Goal: Task Accomplishment & Management: Use online tool/utility

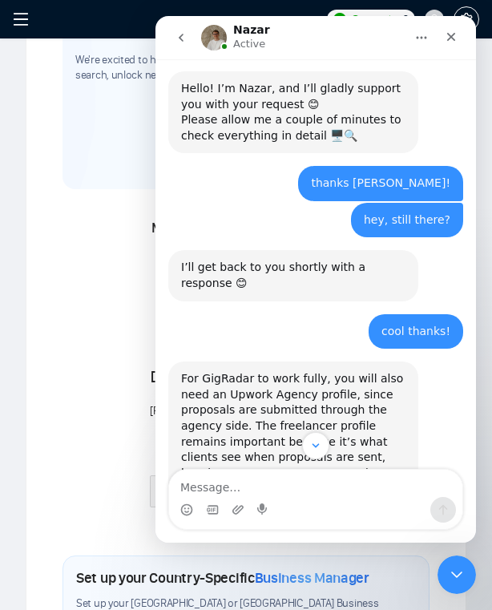
scroll to position [757, 0]
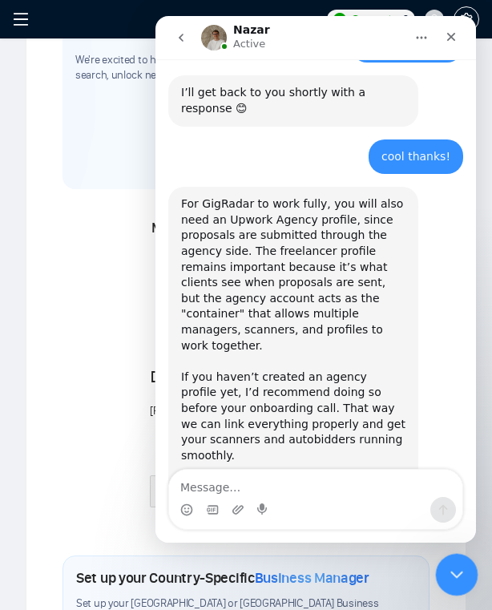
click at [453, 571] on icon "Close Intercom Messenger" at bounding box center [454, 572] width 19 height 19
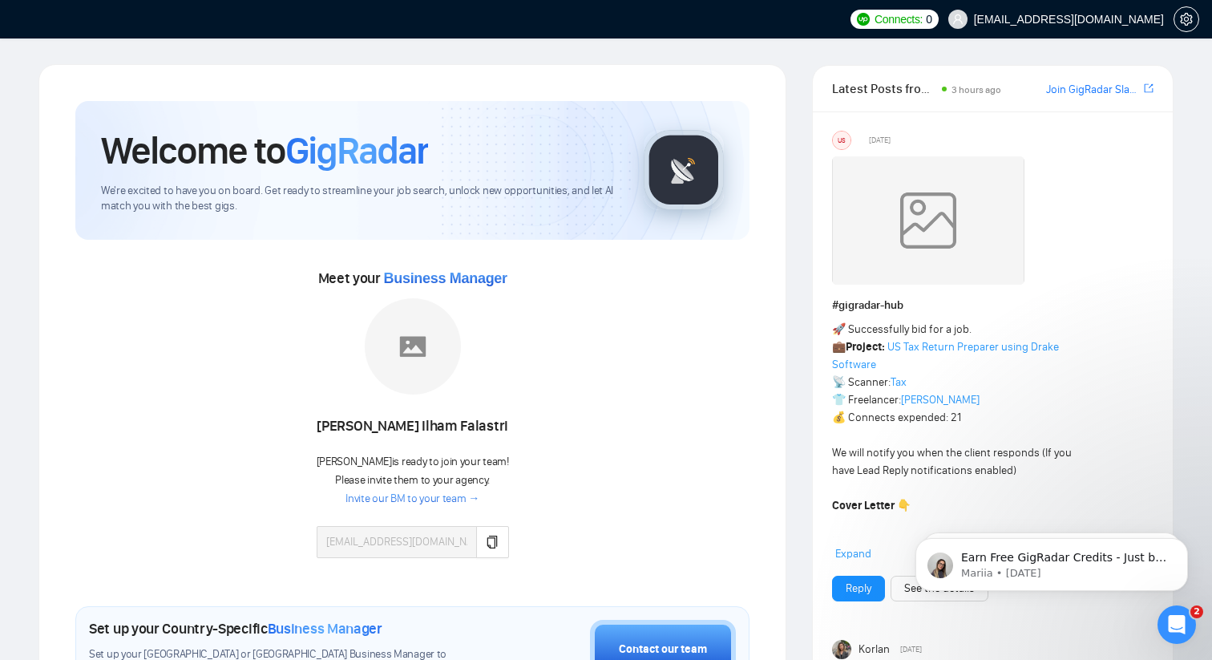
scroll to position [719, 0]
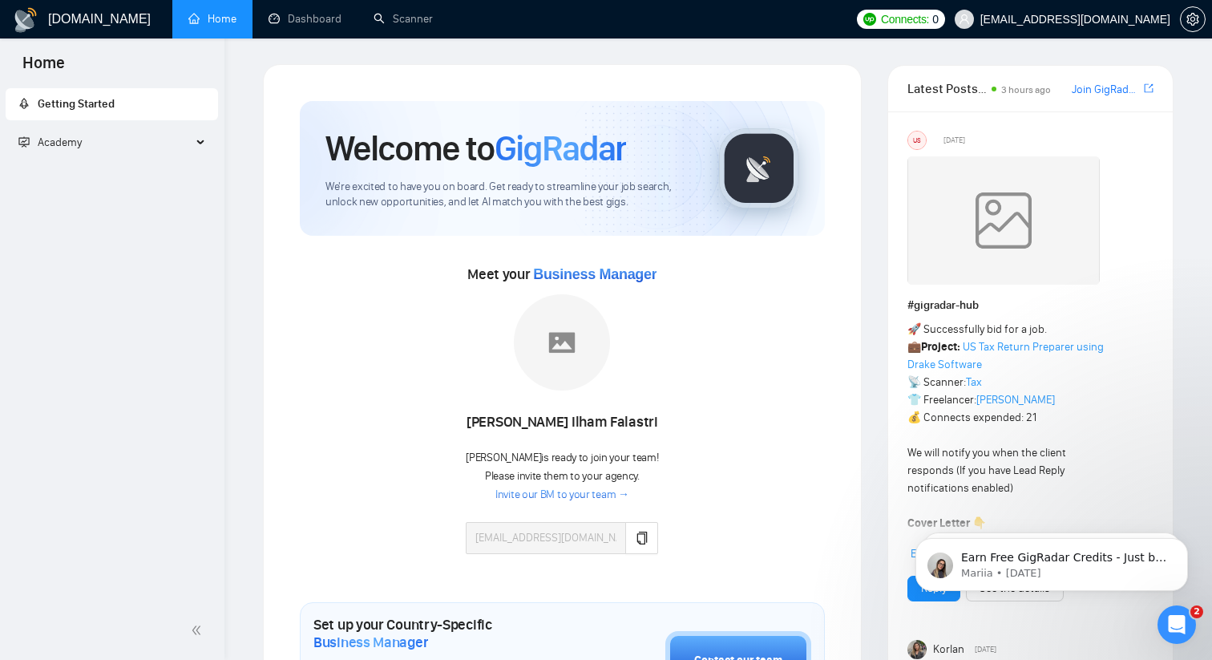
click at [101, 23] on h1 "[DOMAIN_NAME]" at bounding box center [99, 19] width 103 height 38
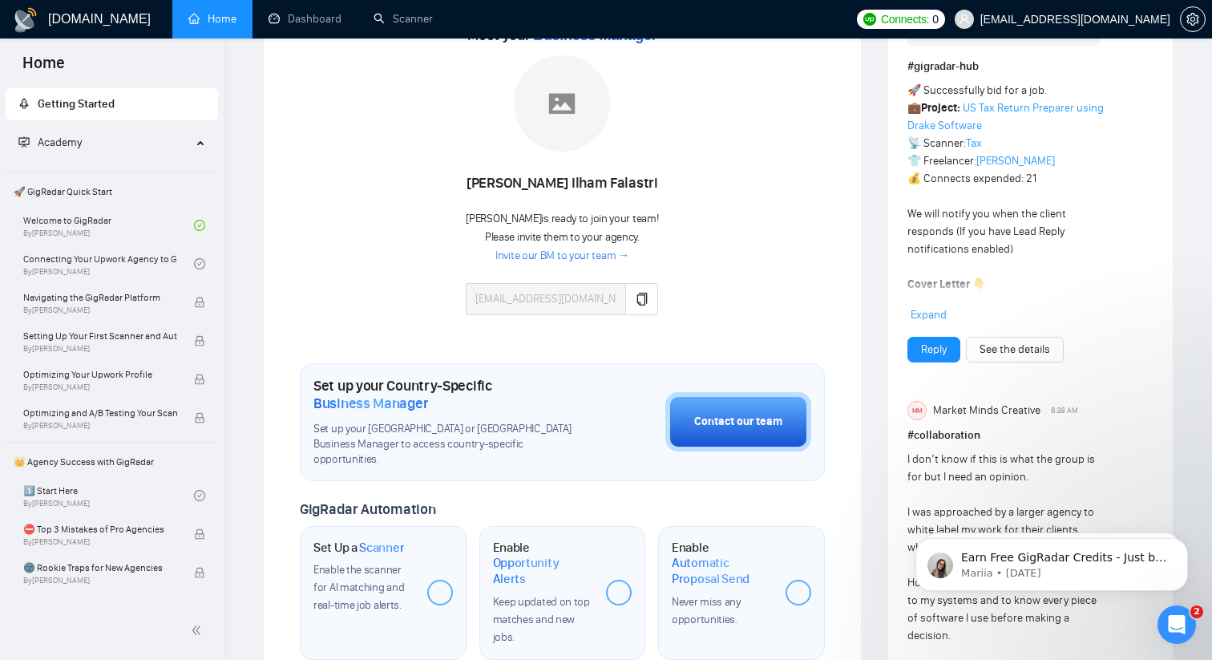
scroll to position [236, 0]
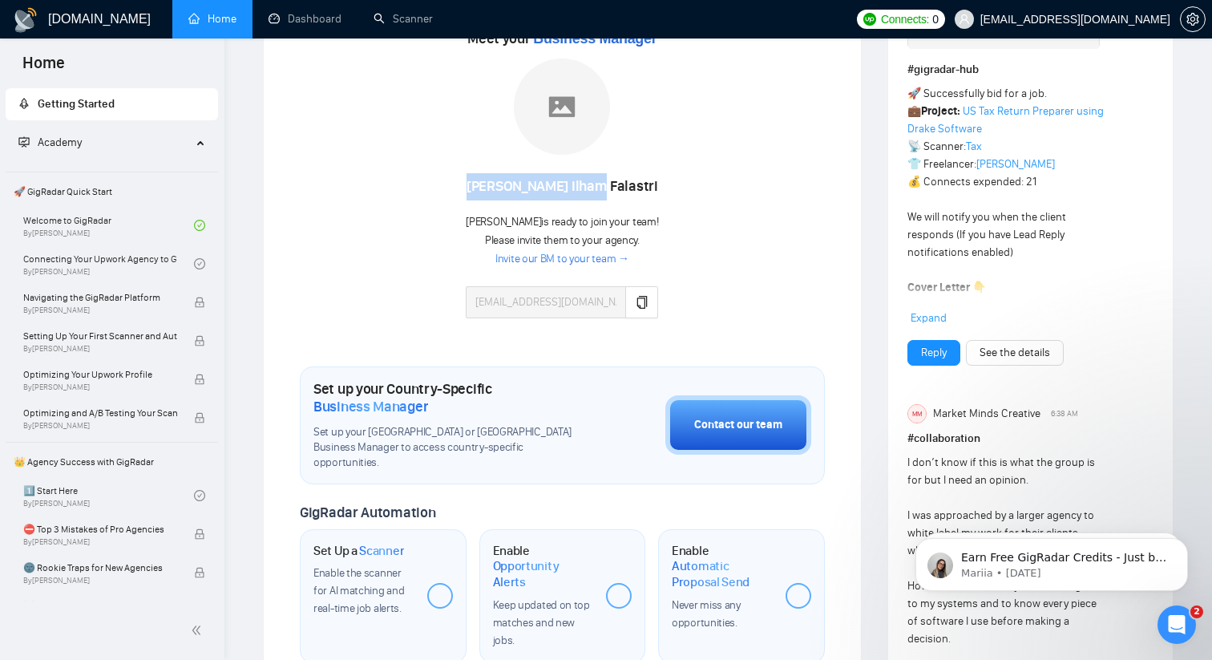
drag, startPoint x: 496, startPoint y: 185, endPoint x: 578, endPoint y: 177, distance: 82.1
click at [491, 177] on div "[PERSON_NAME]" at bounding box center [562, 186] width 192 height 27
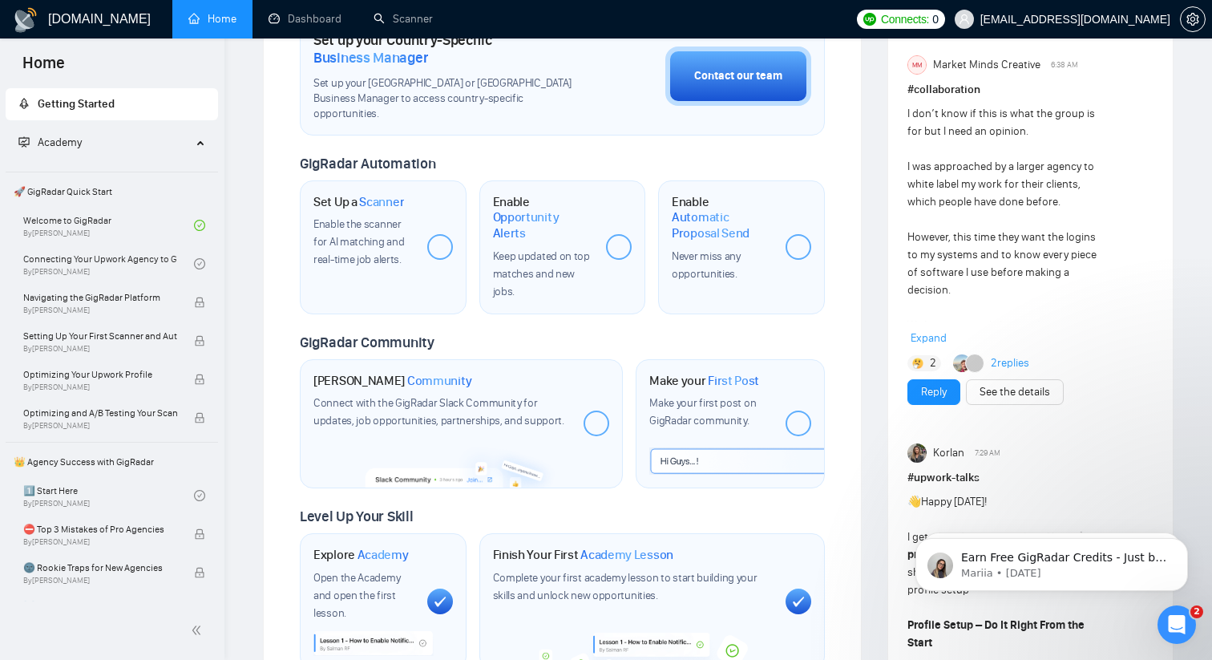
scroll to position [0, 0]
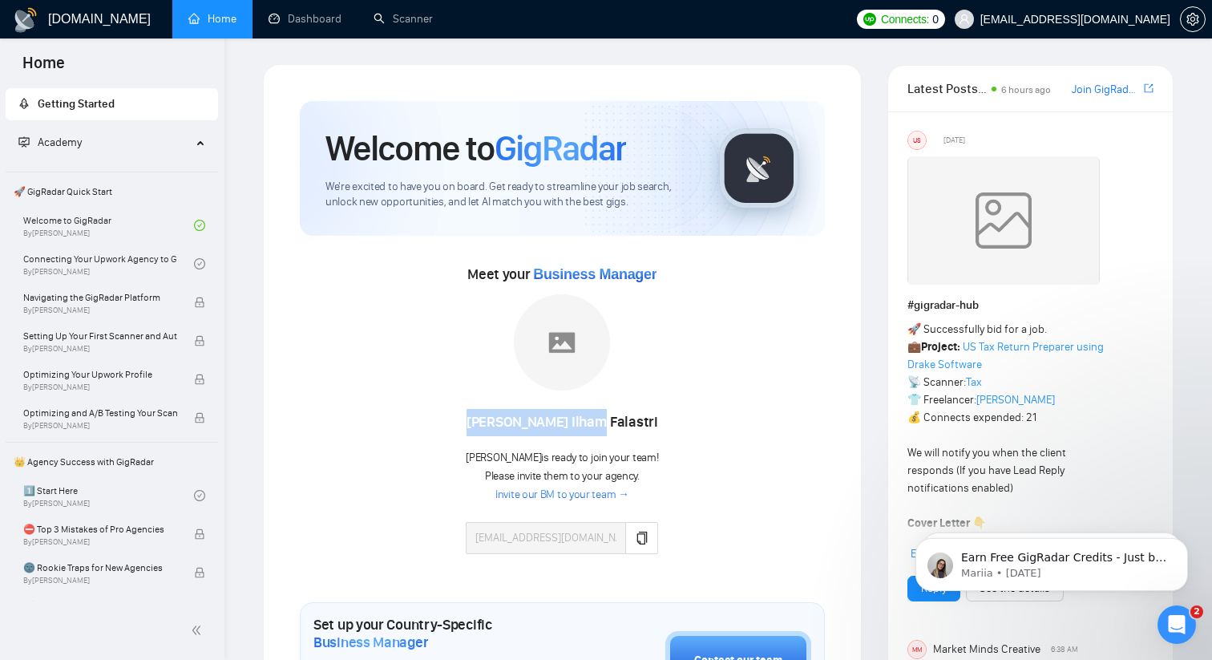
click at [491, 426] on div "[PERSON_NAME]" at bounding box center [562, 422] width 192 height 27
drag, startPoint x: 631, startPoint y: 421, endPoint x: 477, endPoint y: 420, distance: 153.9
click at [477, 420] on div "[PERSON_NAME]" at bounding box center [562, 422] width 192 height 27
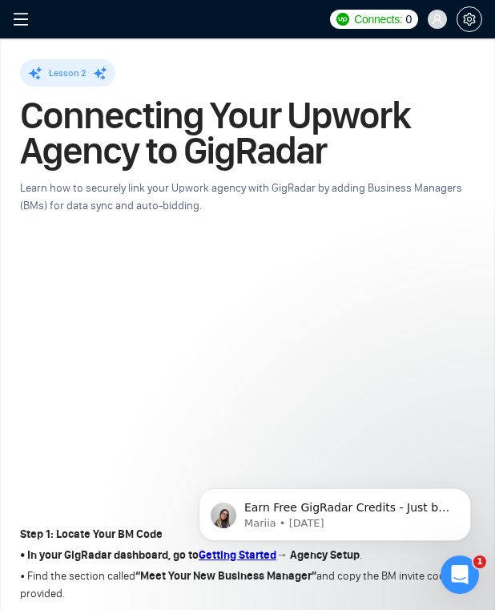
click at [18, 18] on icon "menu" at bounding box center [21, 19] width 16 height 16
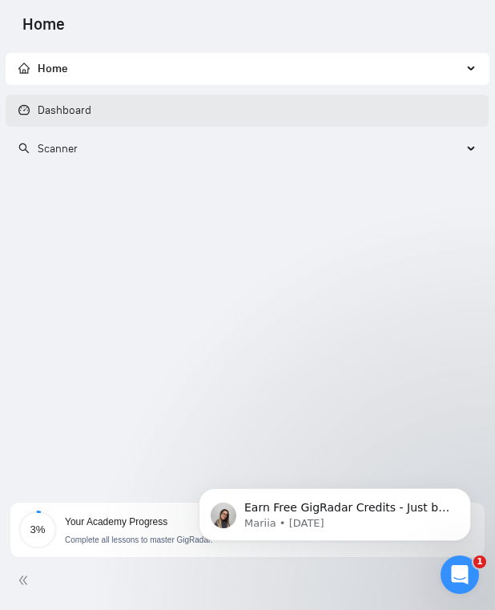
click at [60, 106] on link "Dashboard" at bounding box center [54, 110] width 73 height 14
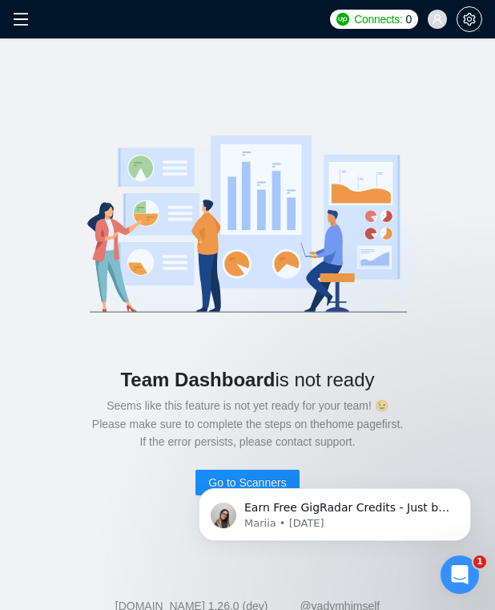
click at [20, 17] on icon "menu" at bounding box center [21, 19] width 16 height 16
click at [20, 22] on icon "menu" at bounding box center [21, 19] width 16 height 16
click at [13, 22] on icon "menu" at bounding box center [21, 19] width 16 height 16
click at [20, 23] on icon "menu" at bounding box center [21, 19] width 16 height 16
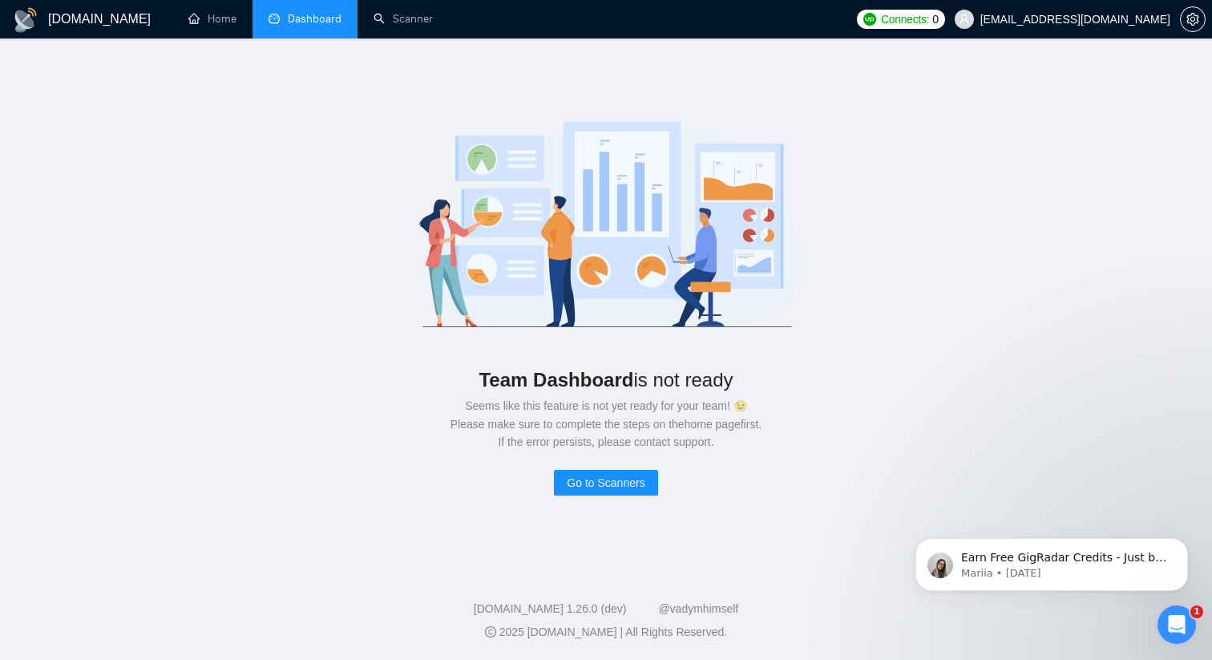
click at [22, 27] on img at bounding box center [26, 20] width 26 height 26
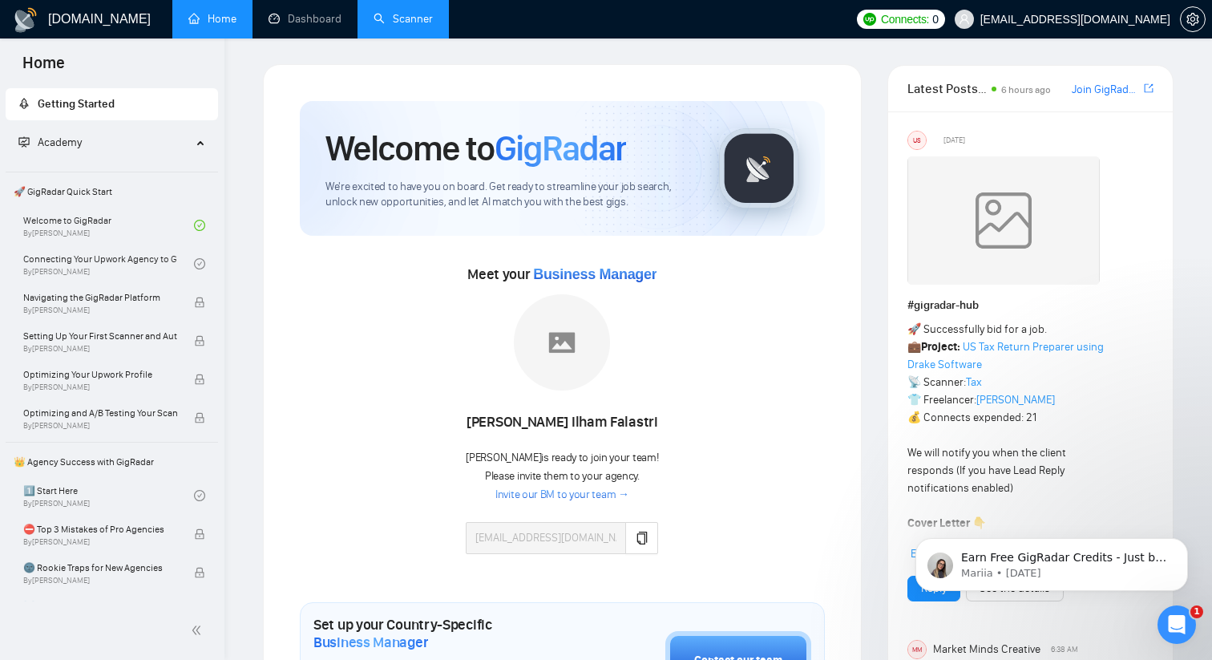
click at [416, 14] on link "Scanner" at bounding box center [403, 19] width 59 height 14
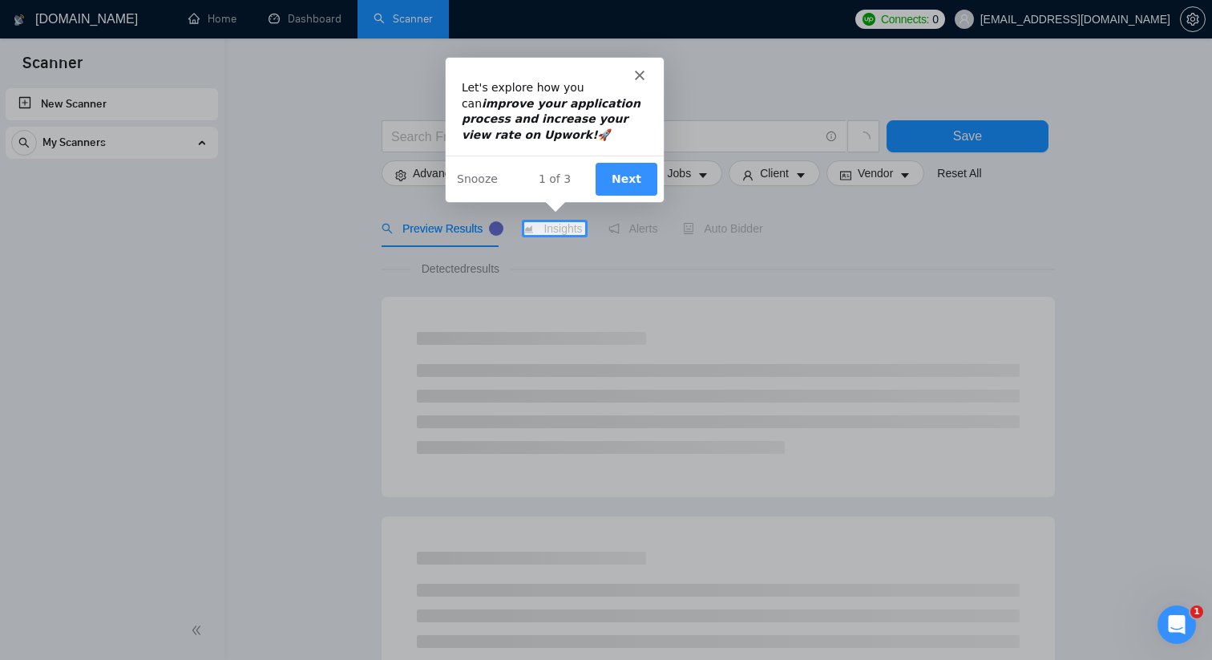
click at [491, 177] on button "Next" at bounding box center [625, 177] width 62 height 33
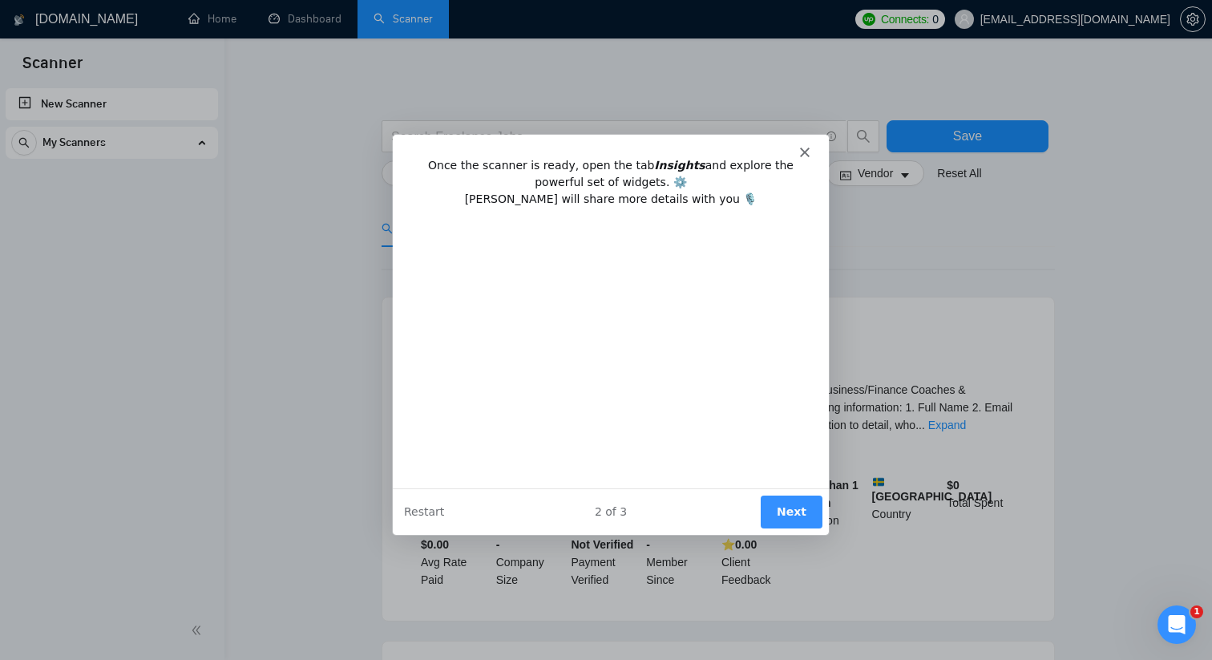
click at [491, 151] on icon "Close" at bounding box center [804, 152] width 10 height 10
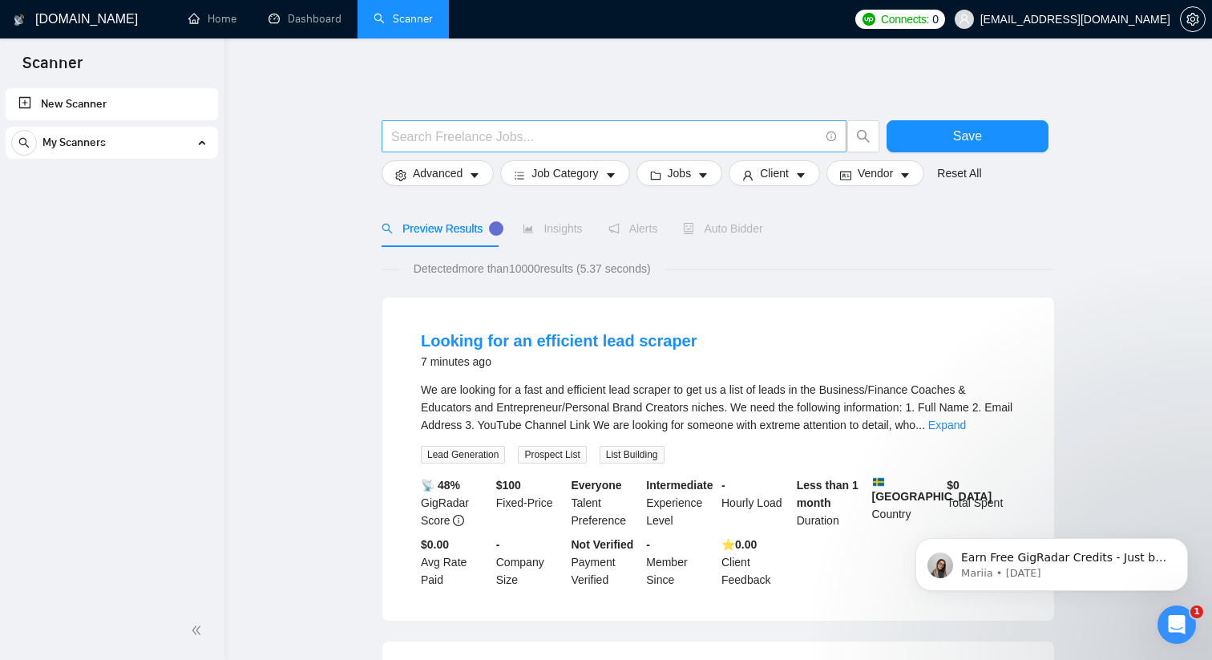
click at [491, 145] on input "text" at bounding box center [605, 137] width 428 height 20
click at [460, 176] on span "Advanced" at bounding box center [438, 173] width 50 height 18
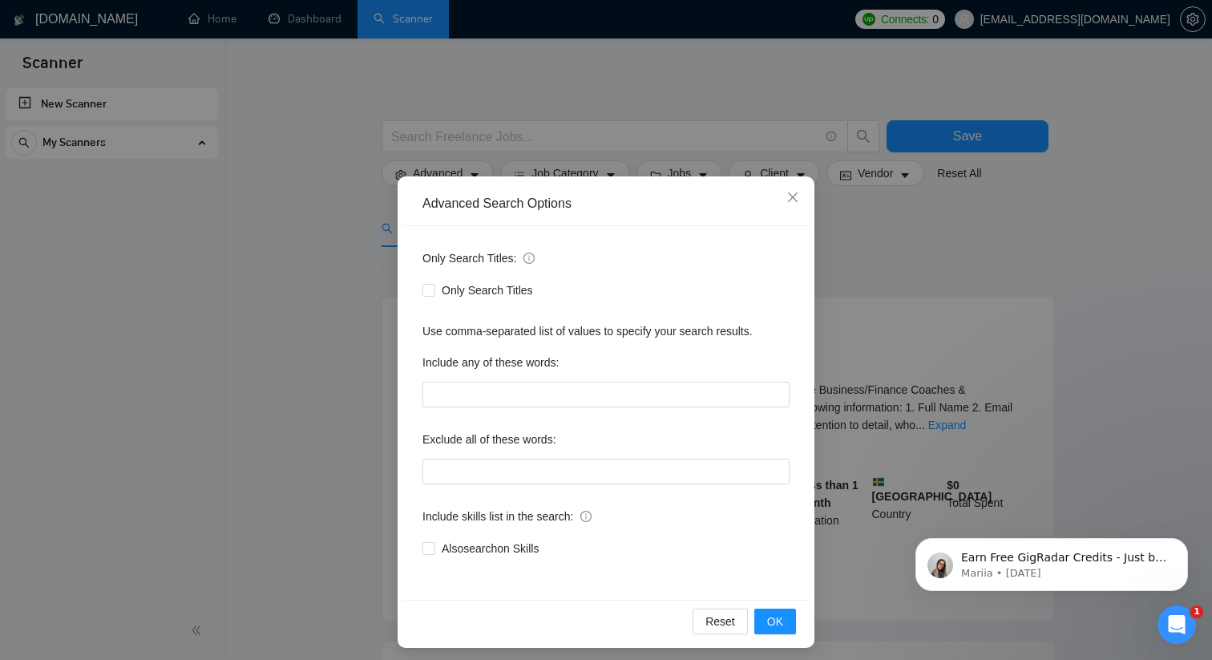
click at [474, 130] on div "Advanced Search Options Only Search Titles: Only Search Titles Use comma-separa…" at bounding box center [606, 330] width 1212 height 660
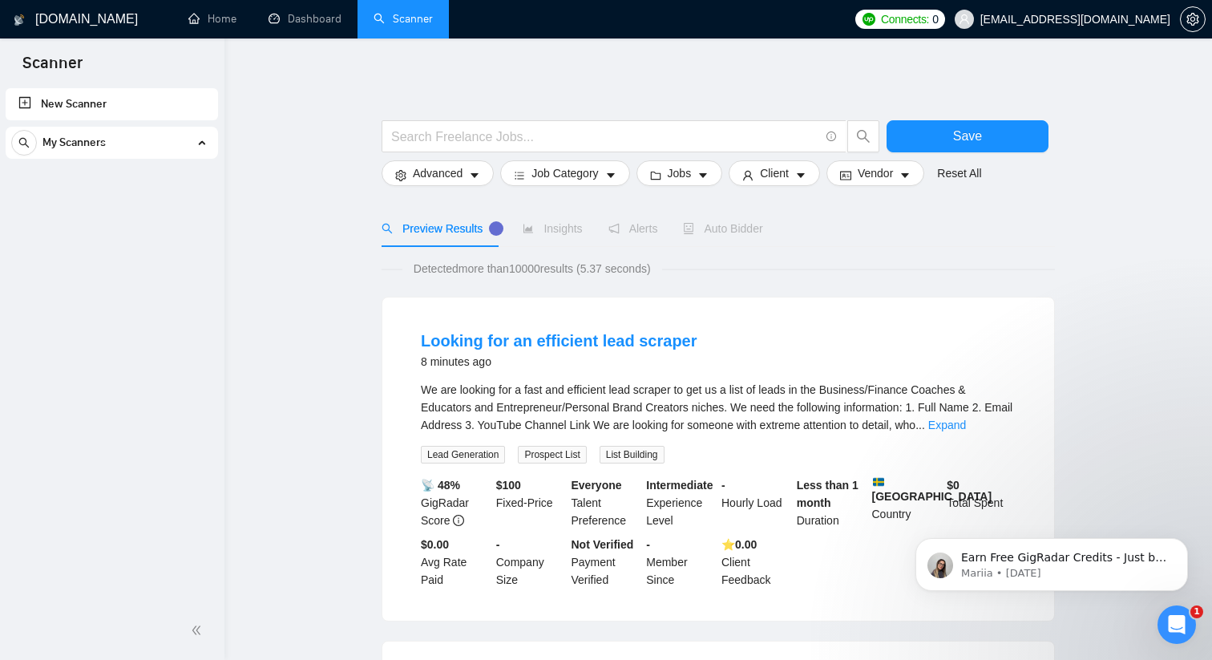
click at [474, 130] on input "text" at bounding box center [605, 137] width 428 height 20
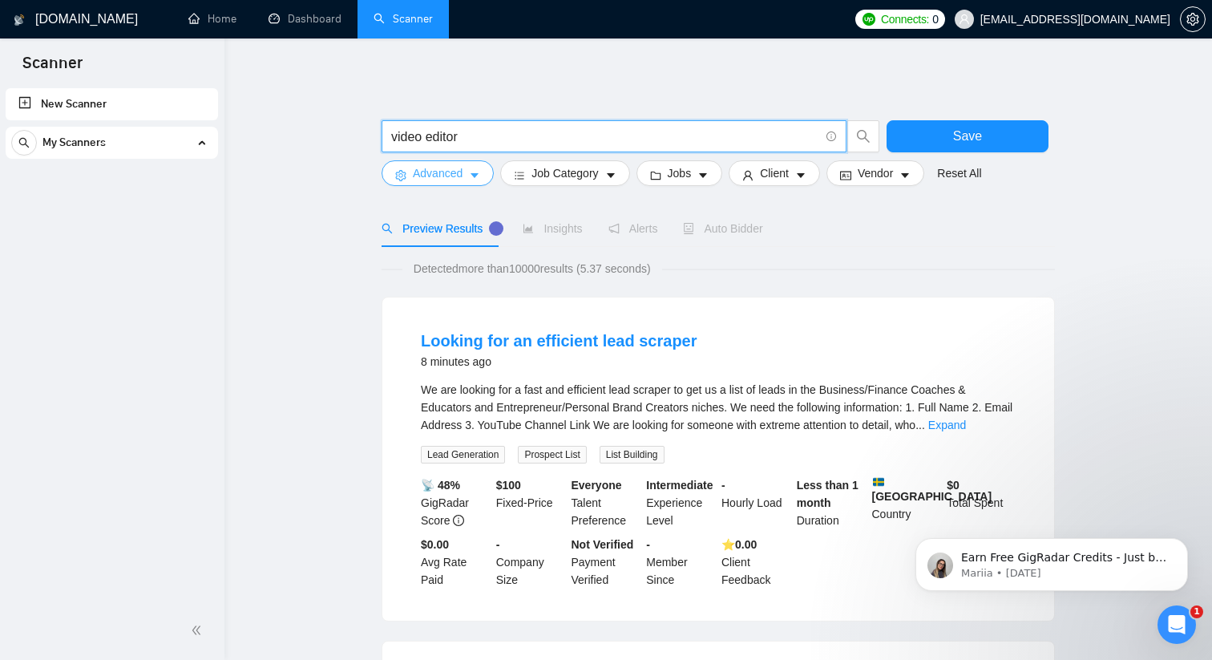
type input "video editor"
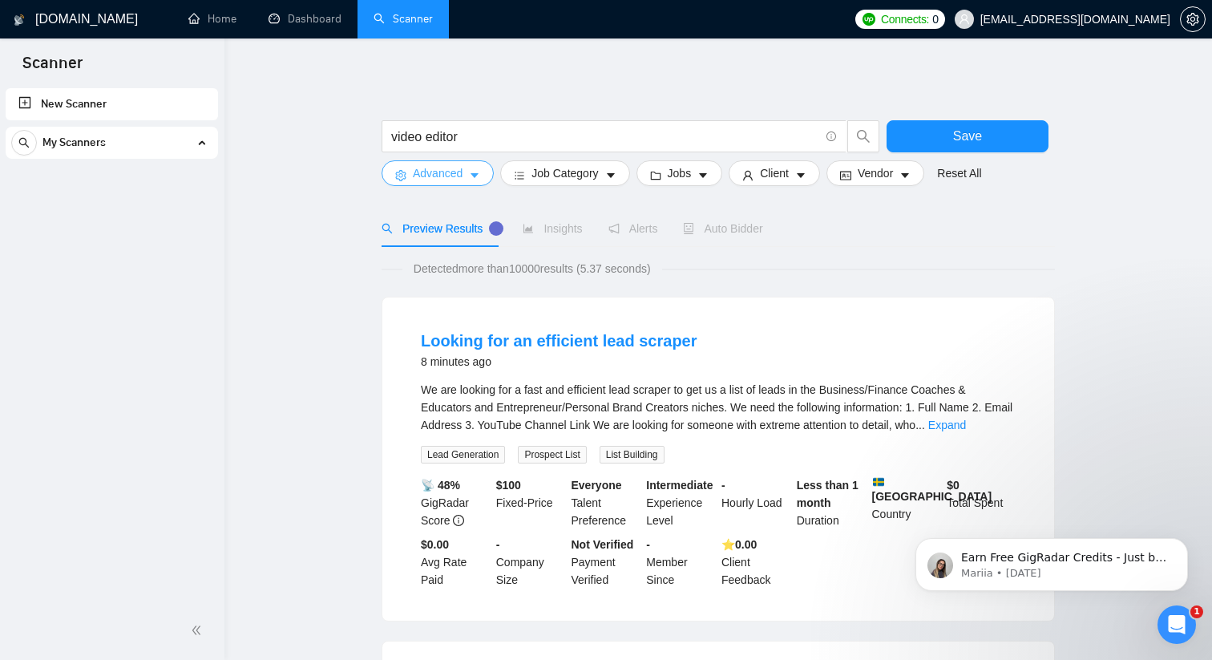
click at [465, 168] on button "Advanced" at bounding box center [438, 173] width 112 height 26
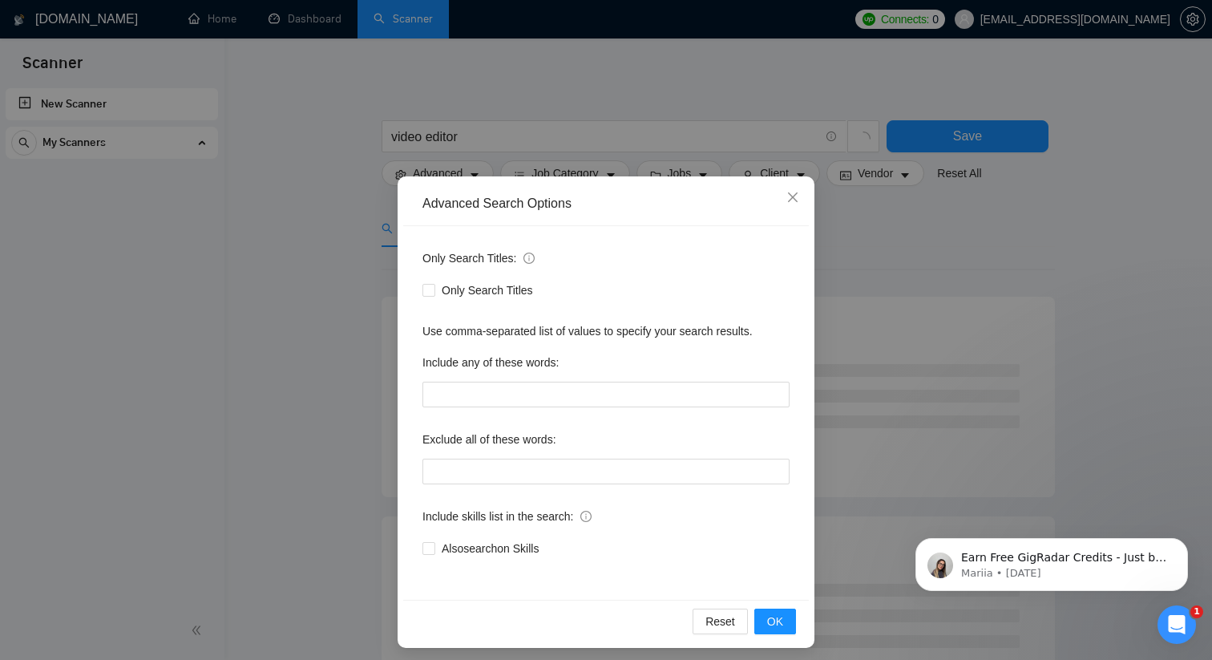
scroll to position [7, 0]
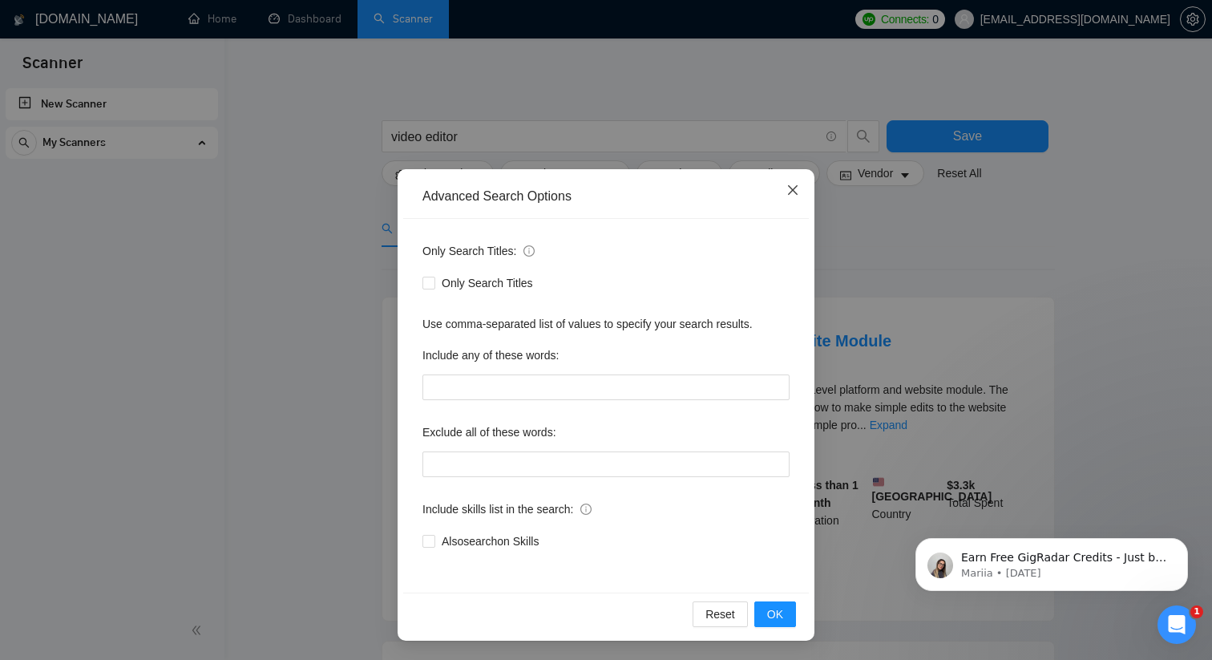
click at [491, 188] on icon "close" at bounding box center [792, 190] width 13 height 13
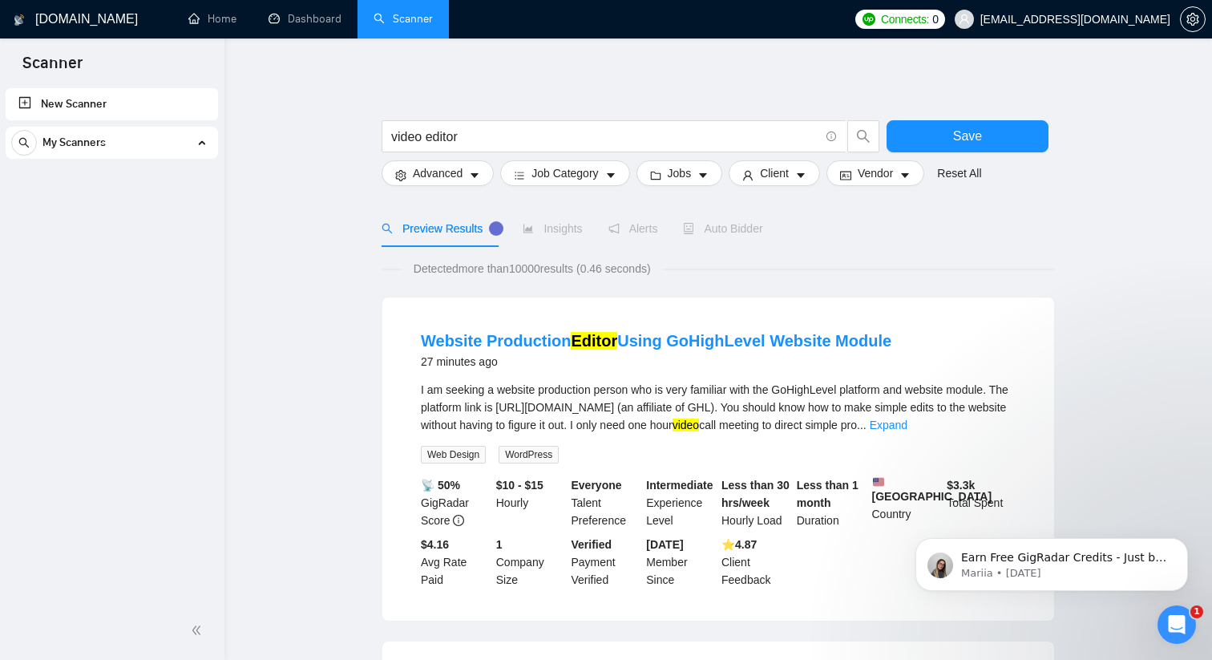
scroll to position [0, 0]
click at [491, 176] on span "Job Category" at bounding box center [564, 173] width 67 height 18
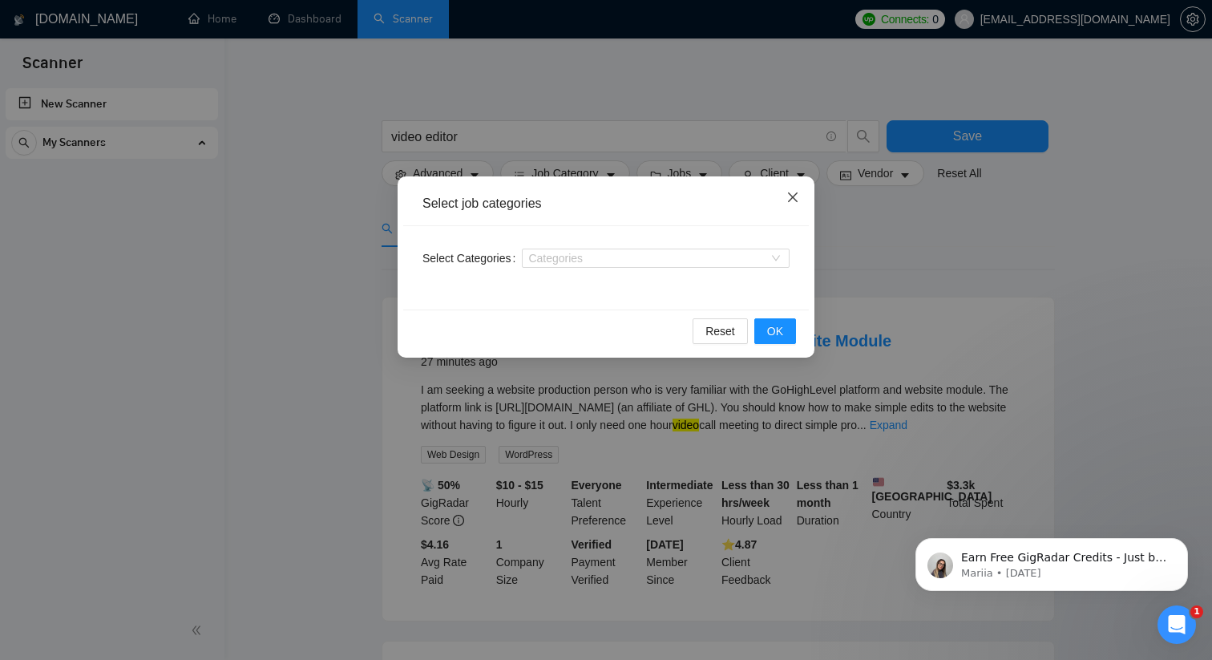
click at [491, 196] on span "Close" at bounding box center [792, 197] width 43 height 43
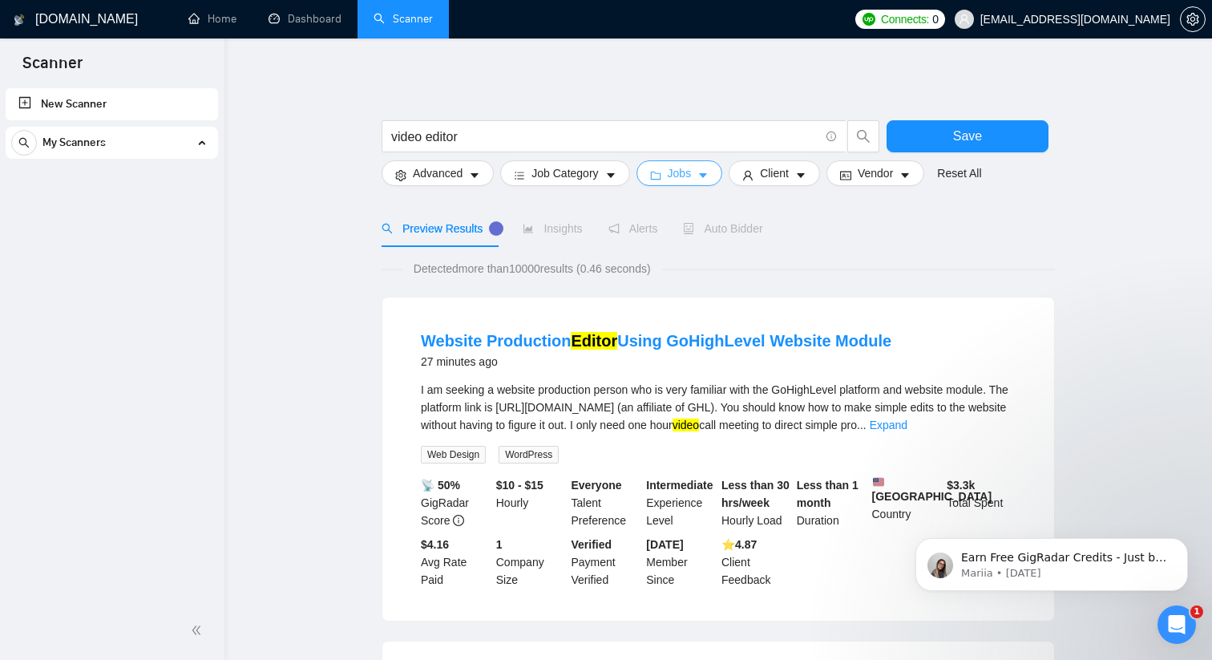
click at [491, 178] on icon "caret-down" at bounding box center [702, 175] width 11 height 11
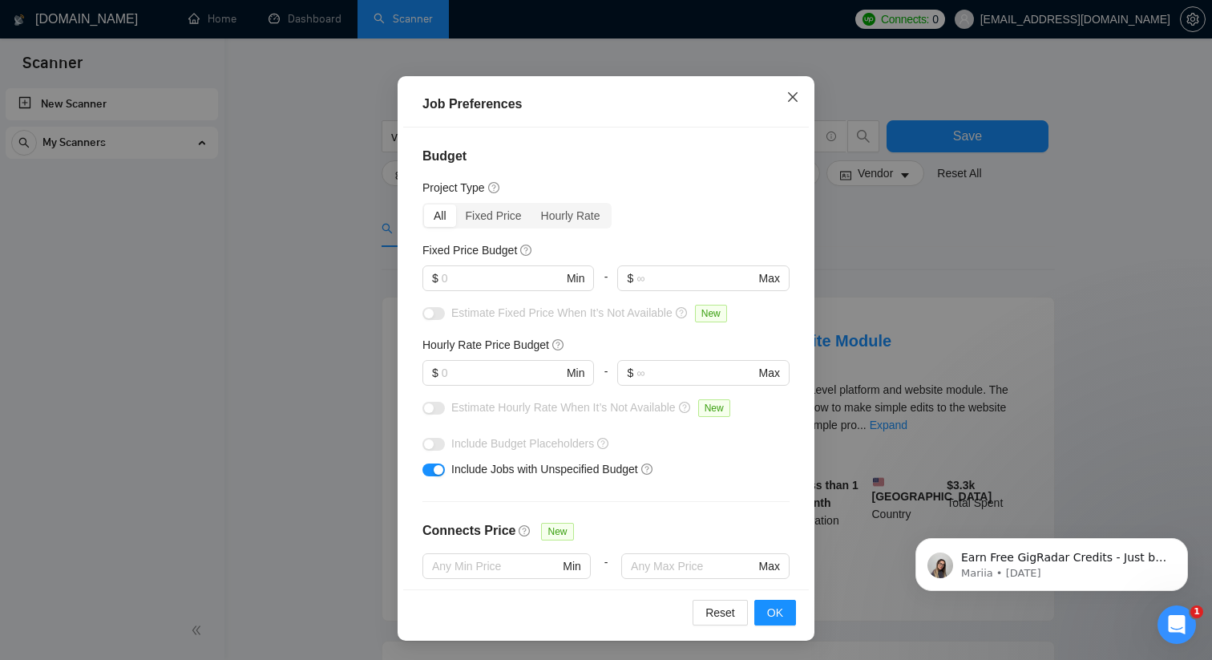
click at [491, 99] on icon "close" at bounding box center [793, 97] width 10 height 10
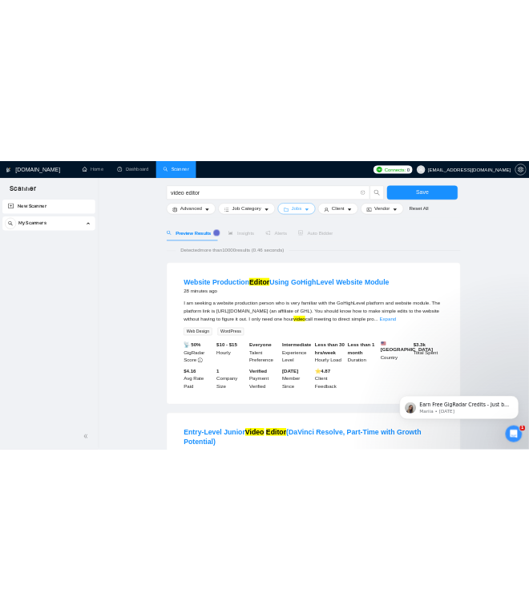
scroll to position [63, 0]
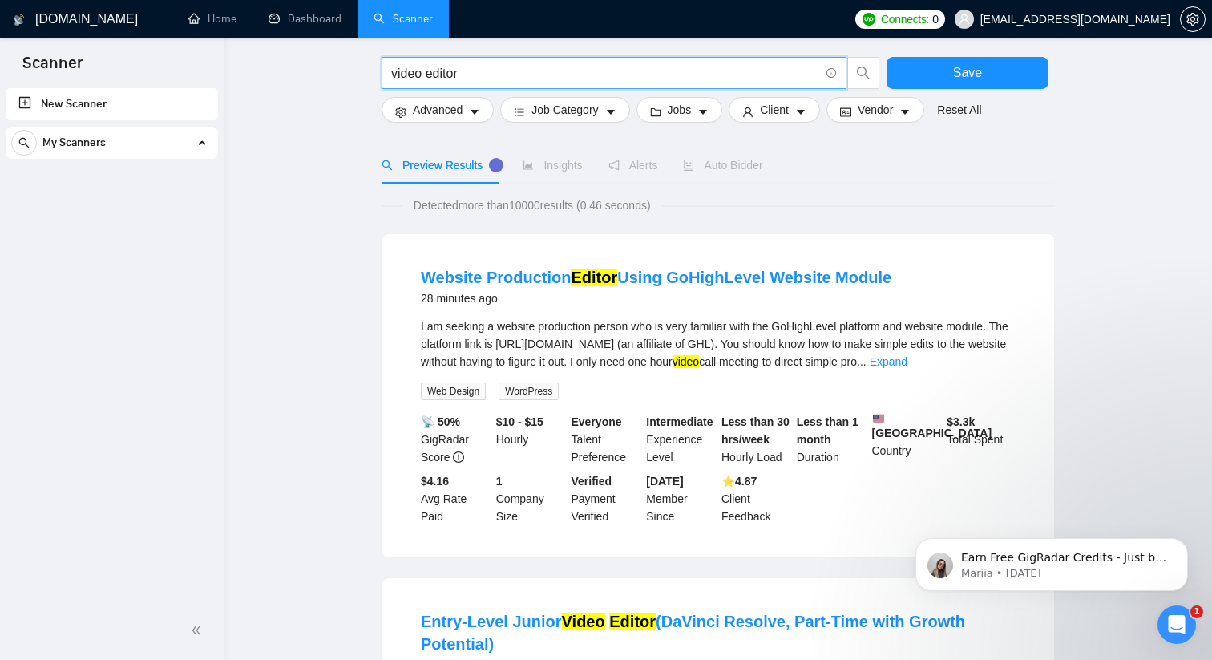
drag, startPoint x: 477, startPoint y: 75, endPoint x: 391, endPoint y: 60, distance: 87.1
click at [391, 60] on span "video editor" at bounding box center [614, 73] width 465 height 32
click at [491, 70] on input "video editor" at bounding box center [605, 73] width 428 height 20
